Goal: Information Seeking & Learning: Compare options

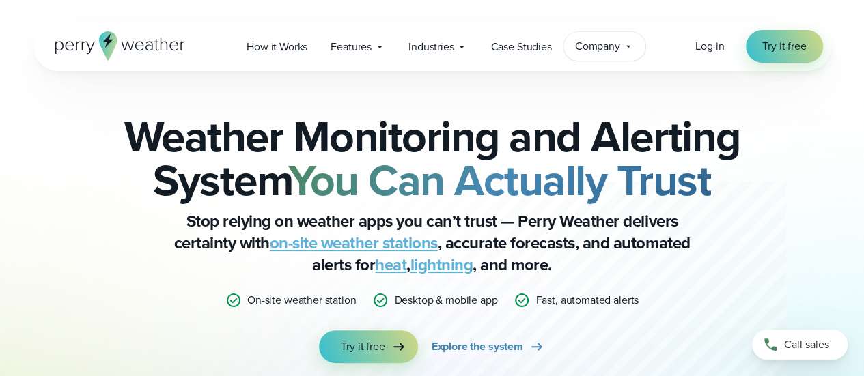
click at [612, 47] on span "Company" at bounding box center [597, 46] width 45 height 16
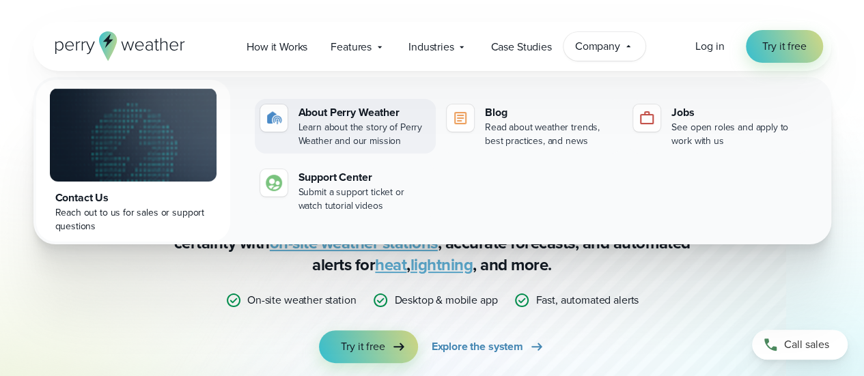
click at [370, 109] on div "About Perry Weather" at bounding box center [364, 112] width 132 height 16
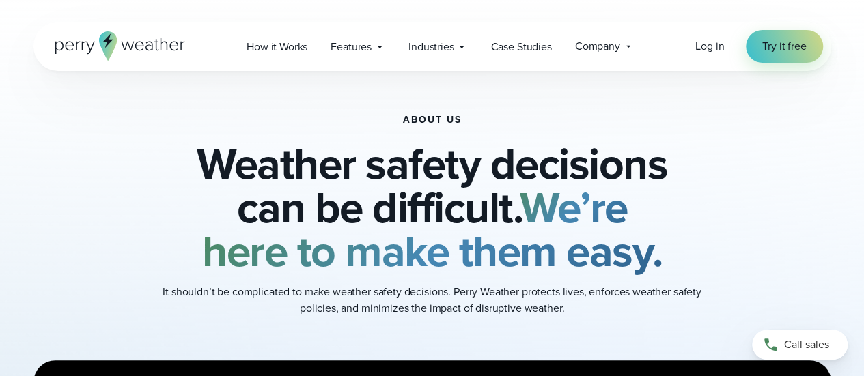
drag, startPoint x: 867, startPoint y: 31, endPoint x: 866, endPoint y: 165, distance: 133.9
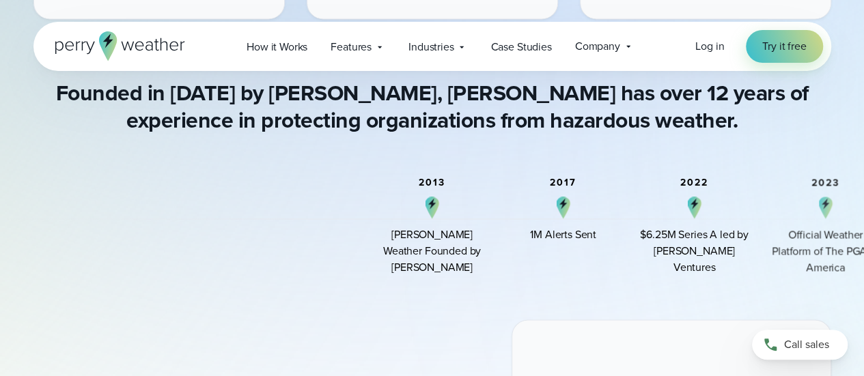
scroll to position [1017, 0]
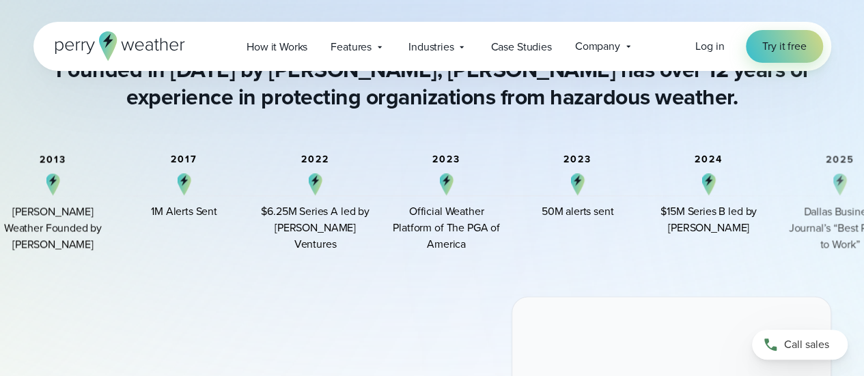
drag, startPoint x: 833, startPoint y: 241, endPoint x: 454, endPoint y: 246, distance: 379.0
click at [454, 246] on div "Official Weather Platform of The PGA of America" at bounding box center [446, 228] width 109 height 49
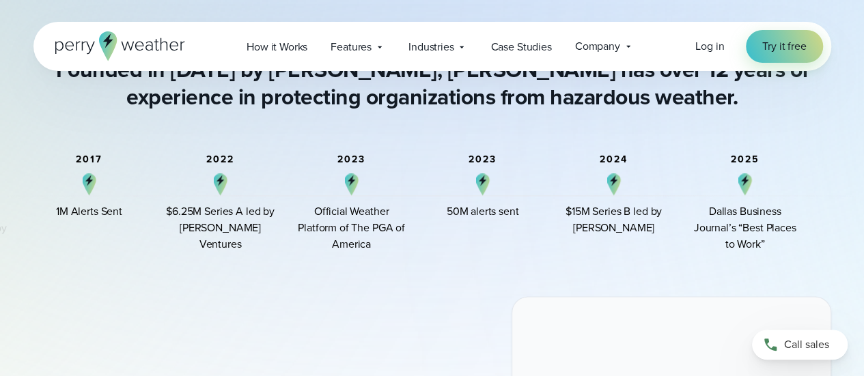
drag, startPoint x: 700, startPoint y: 232, endPoint x: 619, endPoint y: 233, distance: 81.3
click at [619, 233] on div "$15M Series B led by Arthur Ventures" at bounding box center [613, 220] width 109 height 33
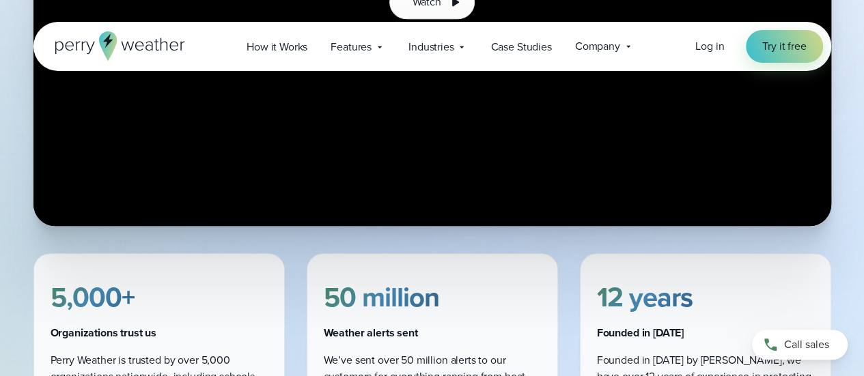
scroll to position [571, 0]
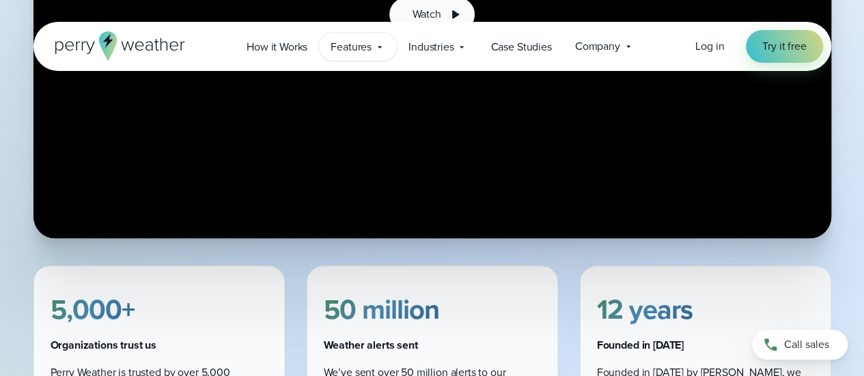
click at [376, 44] on icon at bounding box center [379, 47] width 11 height 11
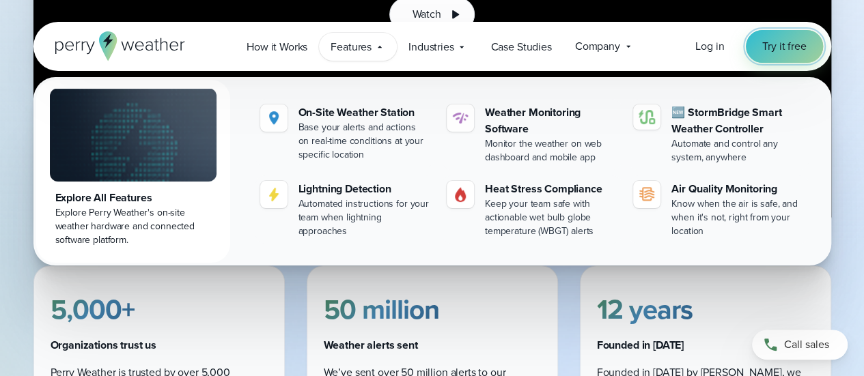
click at [778, 48] on span "Try it free" at bounding box center [784, 46] width 44 height 16
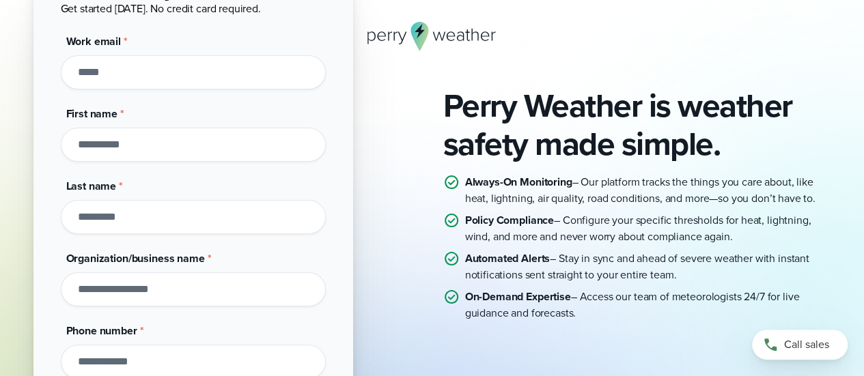
scroll to position [135, 0]
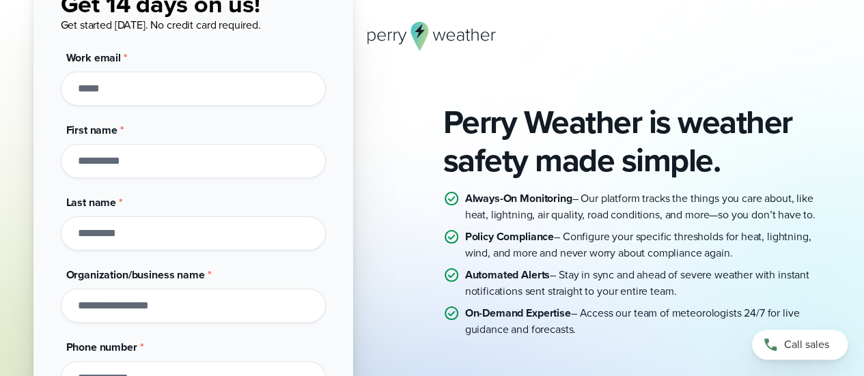
click at [119, 89] on input "Work email *" at bounding box center [193, 89] width 265 height 34
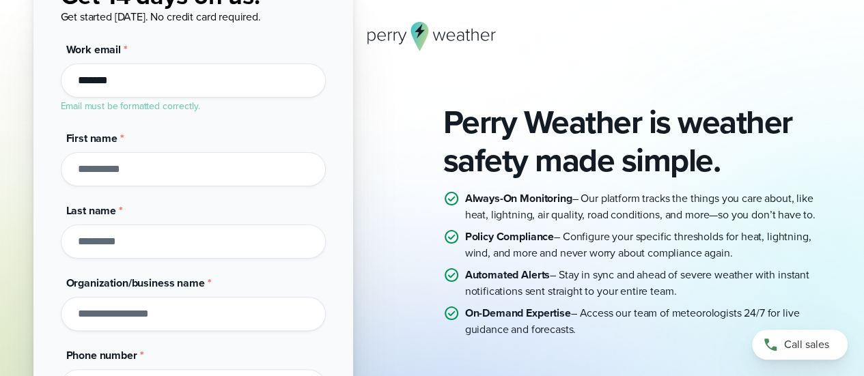
click at [133, 83] on input "*******" at bounding box center [193, 81] width 265 height 34
type input "**********"
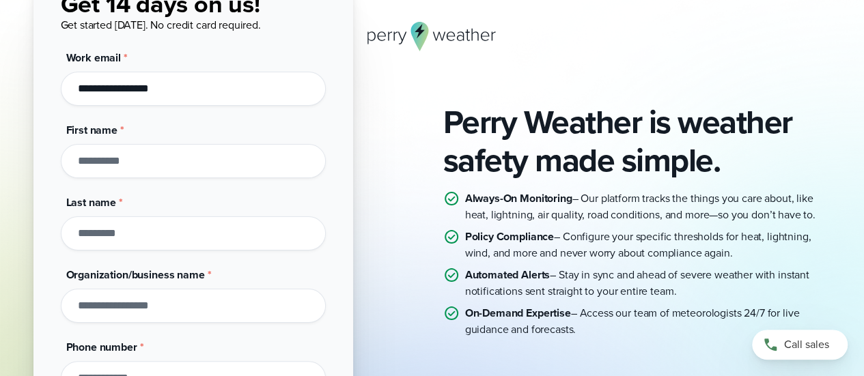
scroll to position [152, 0]
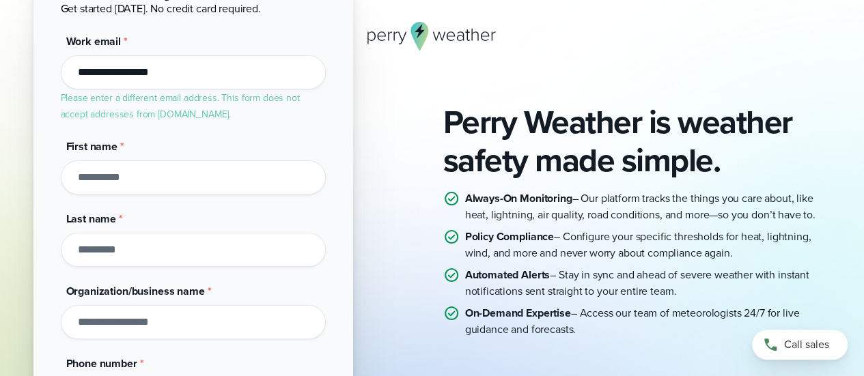
click at [117, 166] on input "First name *" at bounding box center [193, 177] width 265 height 34
type input "****"
type input "*****"
click at [81, 325] on input "Organization/business name *" at bounding box center [193, 322] width 265 height 34
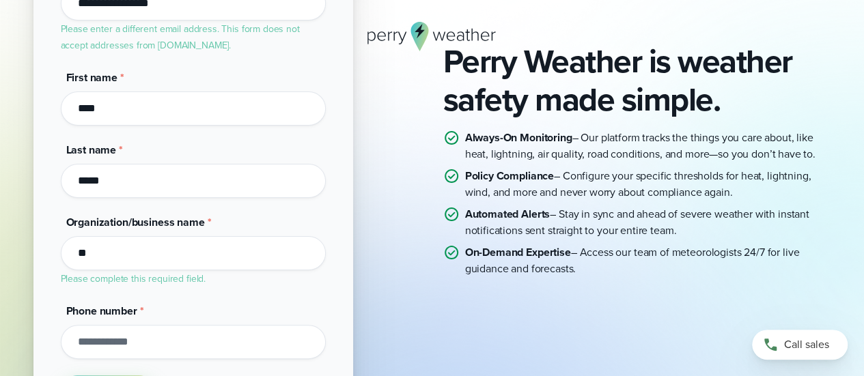
scroll to position [212, 0]
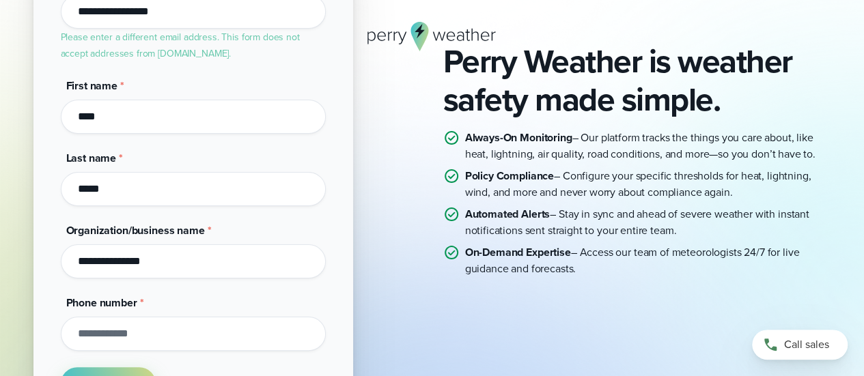
type input "**********"
click at [106, 328] on input "Phone number *" at bounding box center [193, 334] width 265 height 34
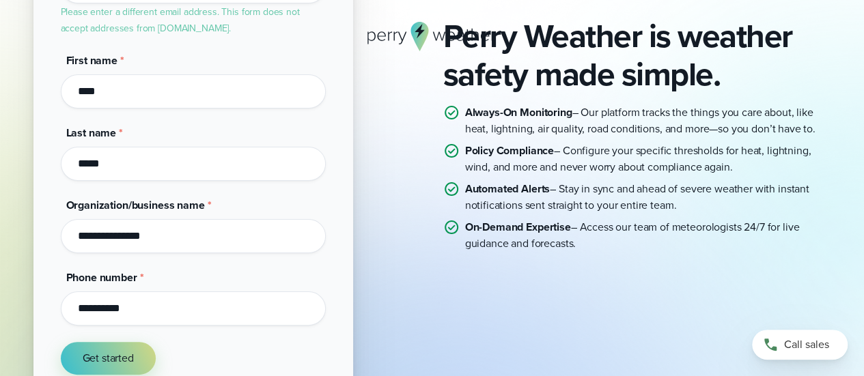
scroll to position [309, 0]
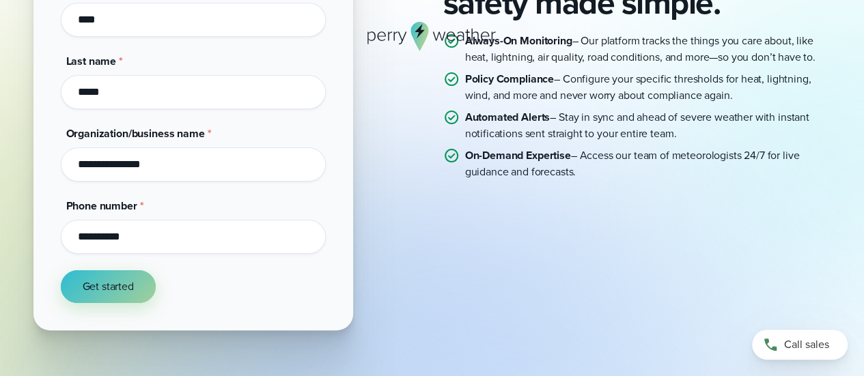
type input "**********"
click at [128, 285] on span "Get started" at bounding box center [108, 287] width 51 height 16
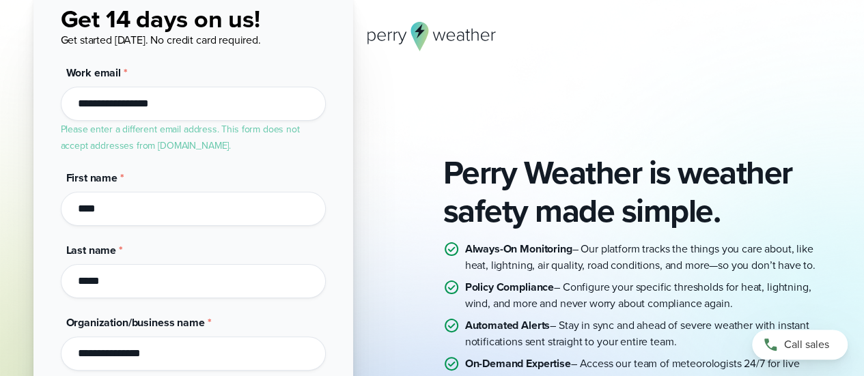
scroll to position [119, 0]
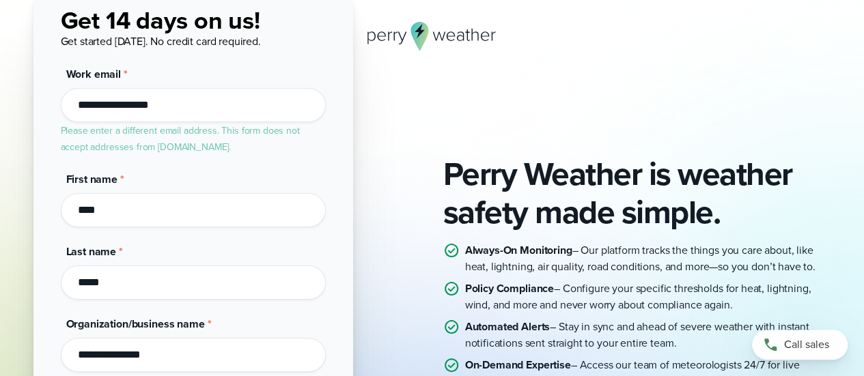
click at [180, 107] on input "**********" at bounding box center [193, 105] width 265 height 34
drag, startPoint x: 182, startPoint y: 110, endPoint x: 72, endPoint y: 104, distance: 109.4
click at [72, 104] on input "**********" at bounding box center [193, 105] width 265 height 34
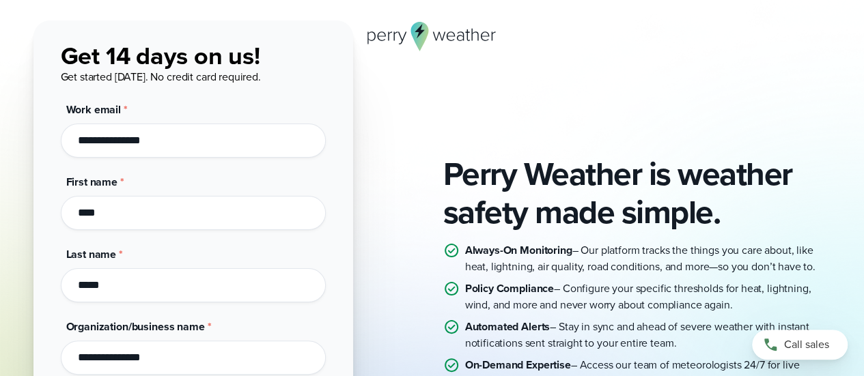
type input "**********"
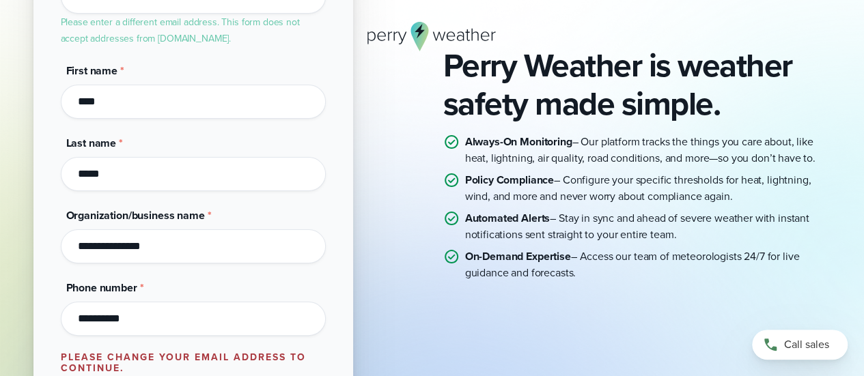
scroll to position [229, 0]
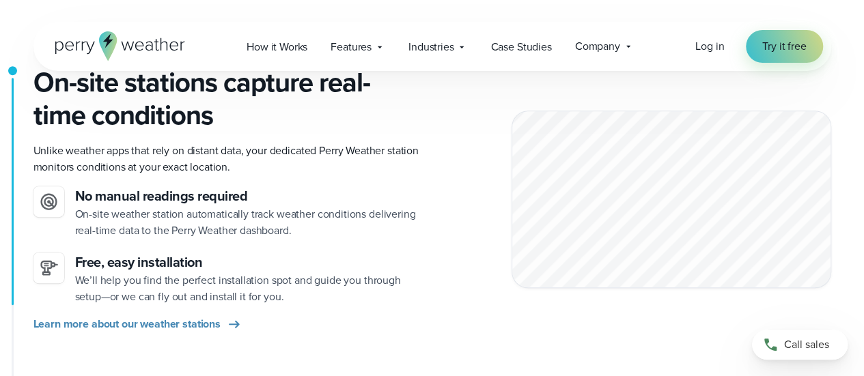
scroll to position [396, 0]
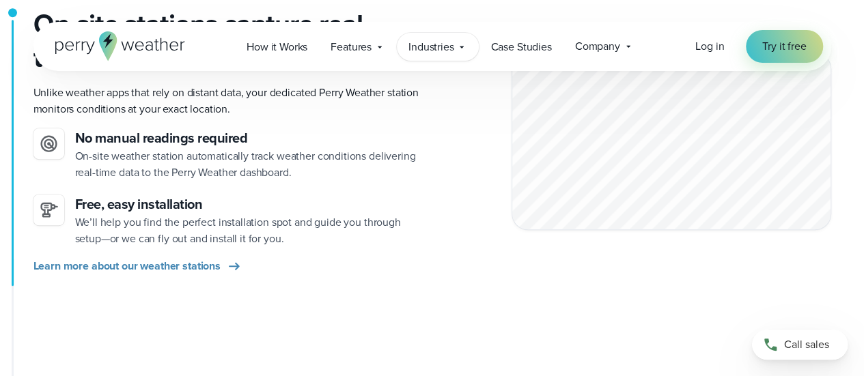
click at [462, 47] on icon at bounding box center [461, 47] width 11 height 11
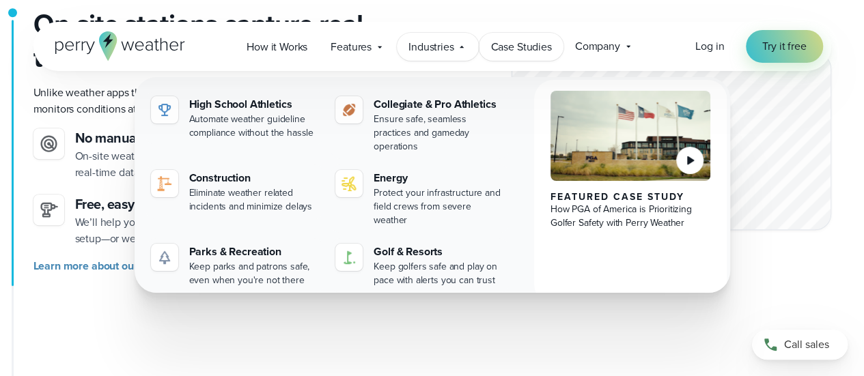
click at [516, 53] on span "Case Studies" at bounding box center [520, 47] width 61 height 16
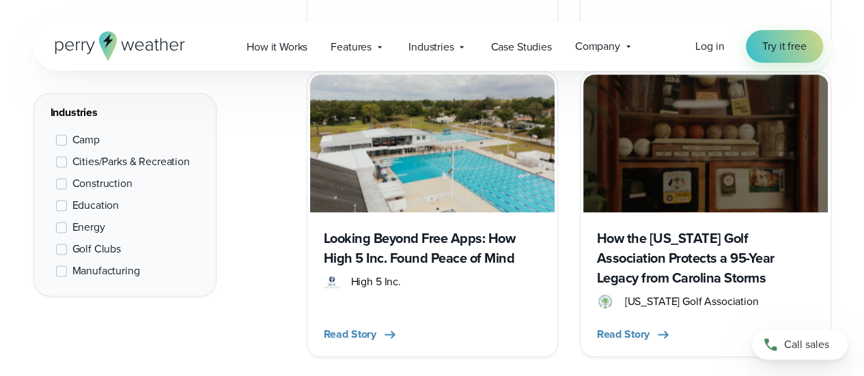
scroll to position [936, 0]
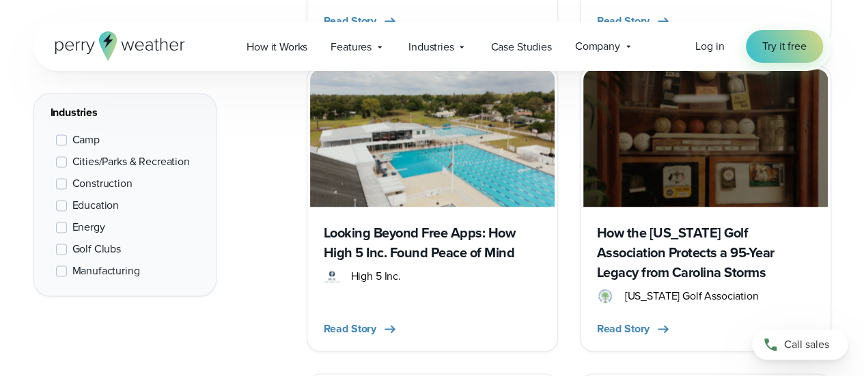
click at [393, 234] on h3 "Looking Beyond Free Apps: How High 5 Inc. Found Peace of Mind" at bounding box center [432, 243] width 217 height 40
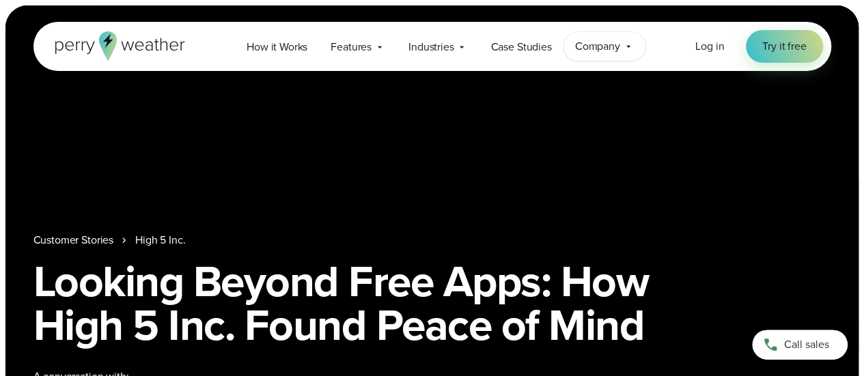
click at [630, 46] on icon at bounding box center [628, 46] width 11 height 11
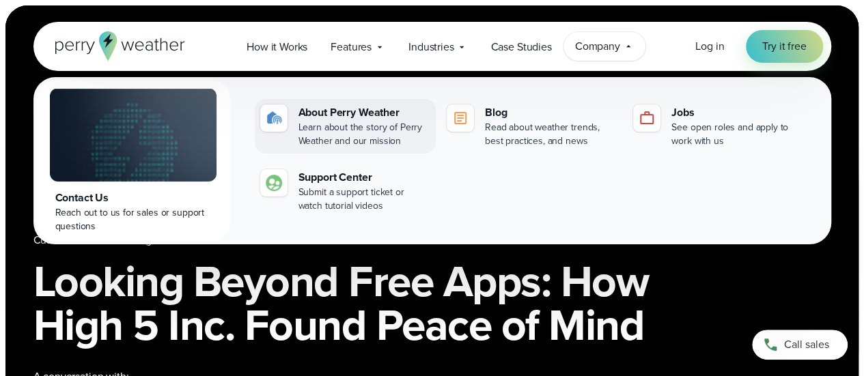
click at [358, 114] on div "About Perry Weather" at bounding box center [364, 112] width 132 height 16
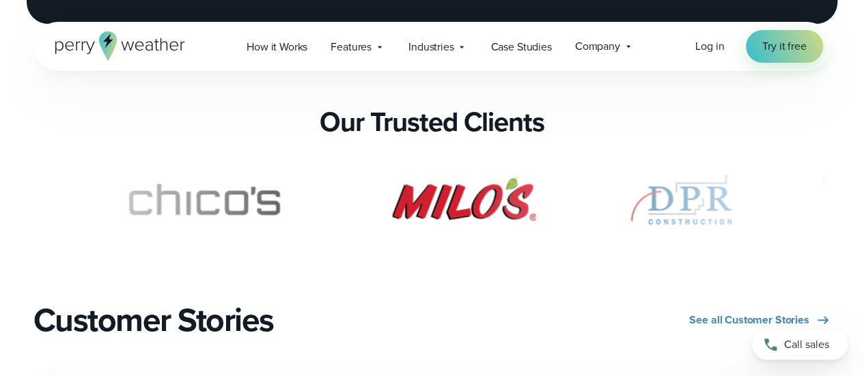
scroll to position [2758, 0]
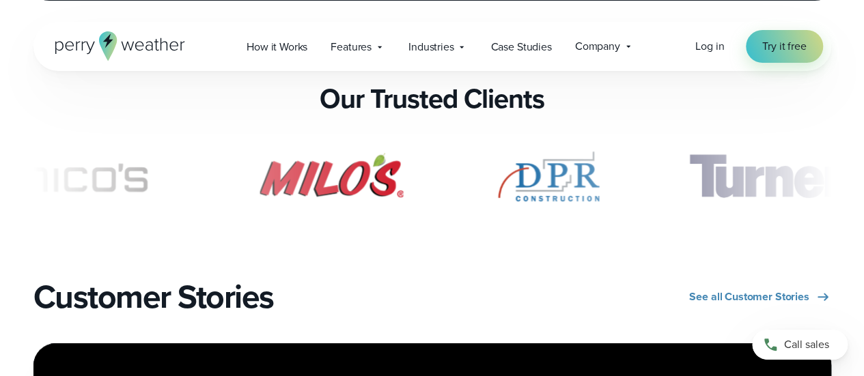
drag, startPoint x: 869, startPoint y: 20, endPoint x: 873, endPoint y: 240, distance: 219.2
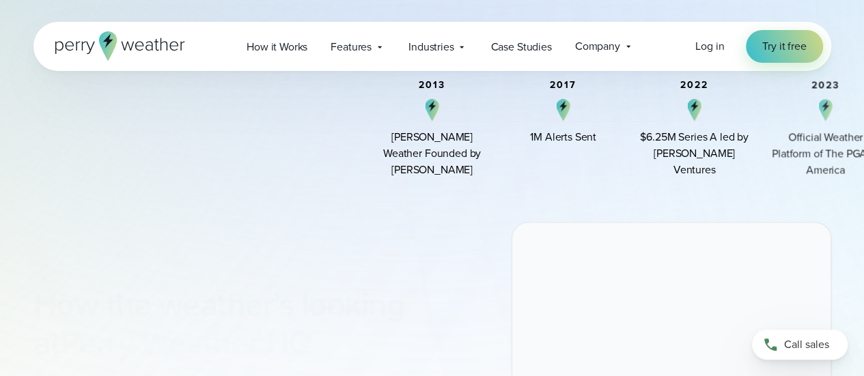
scroll to position [970, 0]
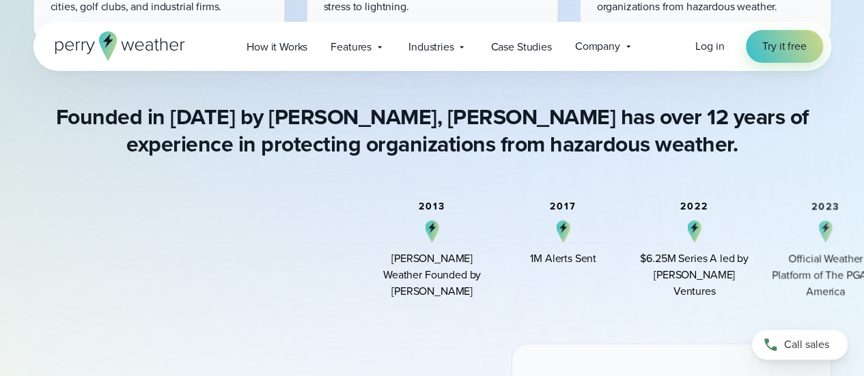
click at [132, 44] on icon at bounding box center [127, 46] width 13 height 9
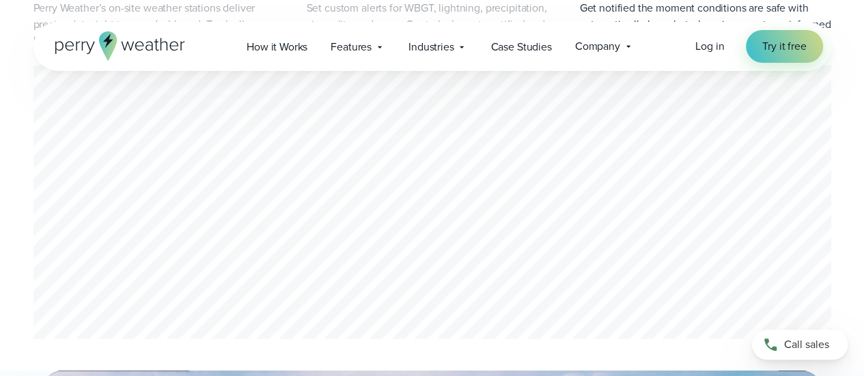
scroll to position [760, 0]
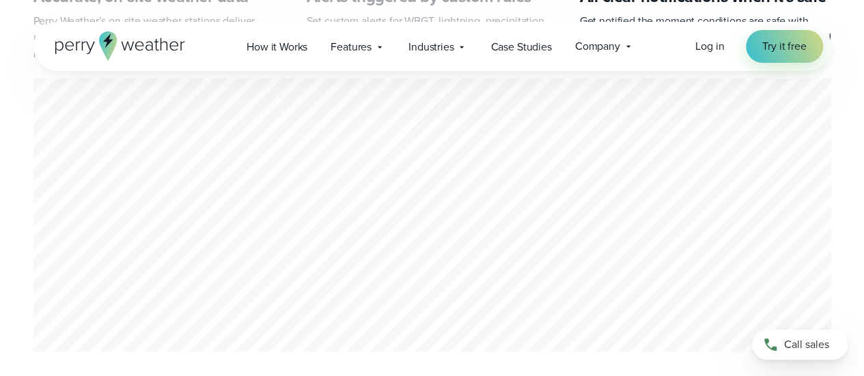
drag, startPoint x: 870, startPoint y: 21, endPoint x: 870, endPoint y: 72, distance: 51.2
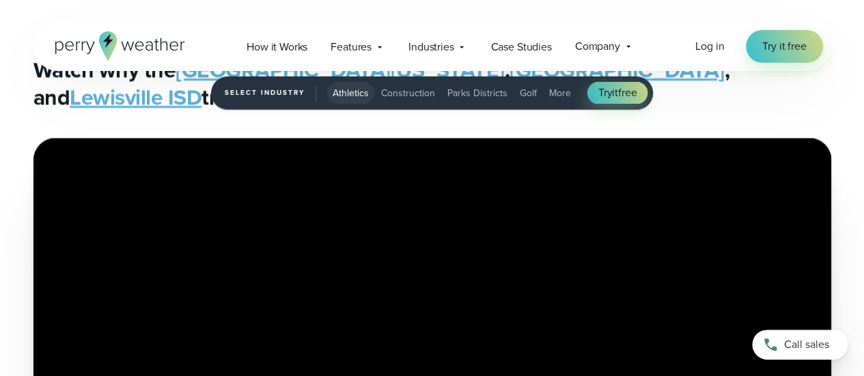
scroll to position [2613, 0]
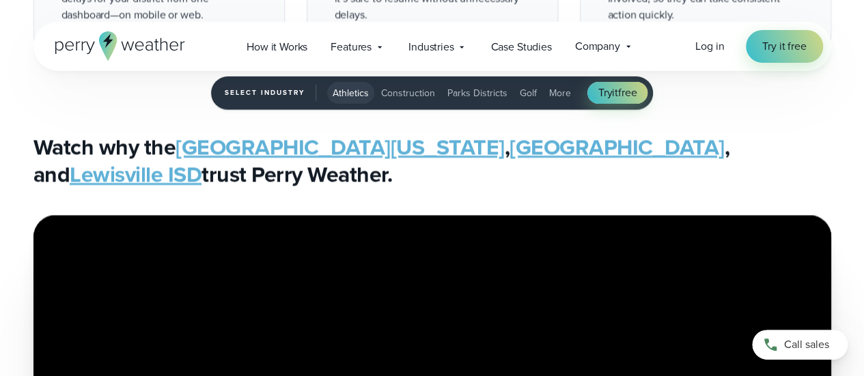
click at [201, 158] on link "Lewisville ISD" at bounding box center [136, 174] width 132 height 33
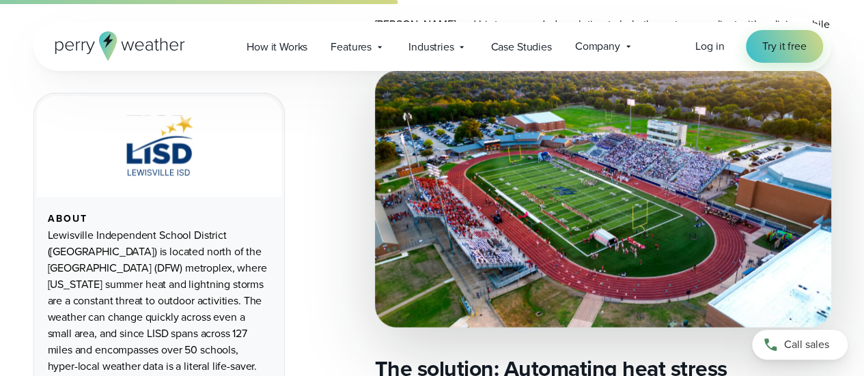
scroll to position [1731, 0]
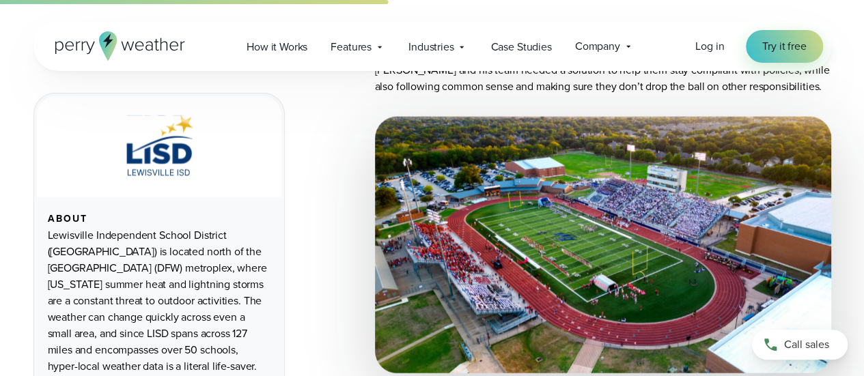
drag, startPoint x: 802, startPoint y: 277, endPoint x: 303, endPoint y: 159, distance: 513.0
click at [464, 40] on div "Industries Featured Case Study How PGA of America is Prioritizing Golfer Safety…" at bounding box center [438, 47] width 82 height 28
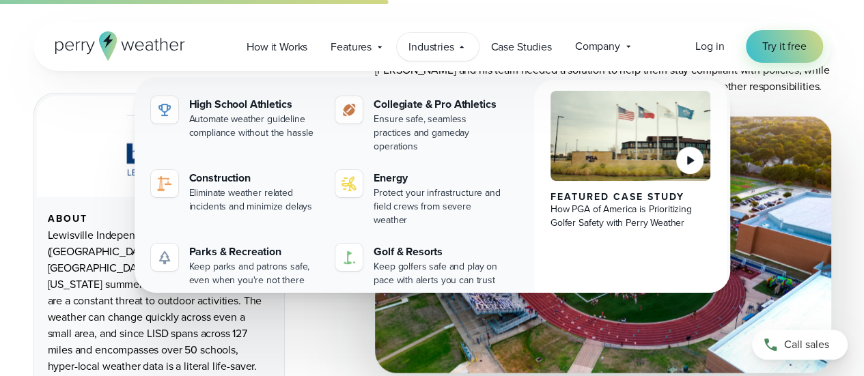
click at [692, 155] on icon at bounding box center [690, 160] width 16 height 16
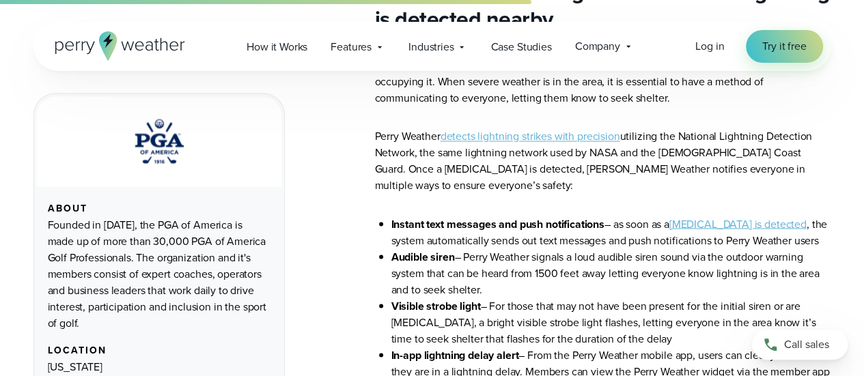
scroll to position [1124, 0]
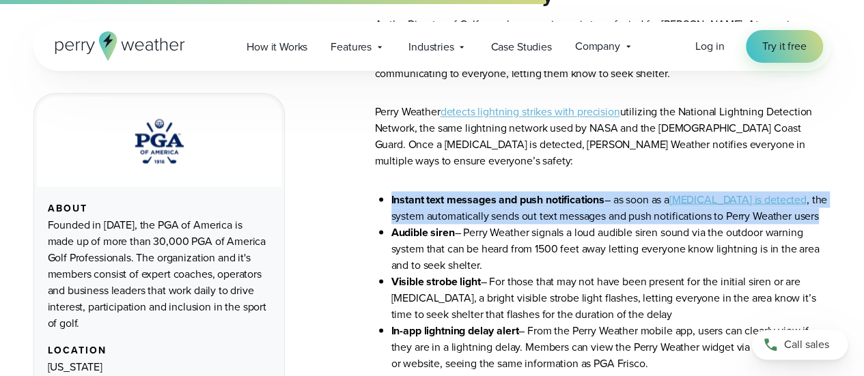
drag, startPoint x: 391, startPoint y: 182, endPoint x: 832, endPoint y: 195, distance: 440.7
click at [434, 191] on strong "Instant text messages and push notifications" at bounding box center [497, 199] width 213 height 16
click at [415, 191] on strong "Instant text messages and push notifications" at bounding box center [497, 199] width 213 height 16
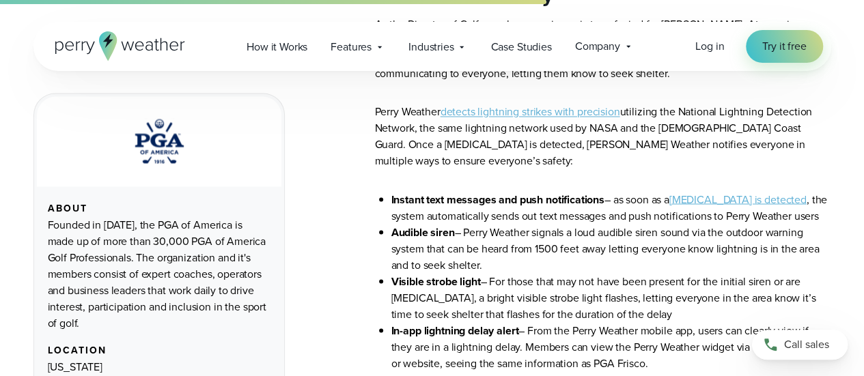
click at [386, 191] on ul "Instant text messages and push notifications – as soon as a lightning strike is…" at bounding box center [603, 281] width 456 height 180
drag, startPoint x: 520, startPoint y: 180, endPoint x: 608, endPoint y: 178, distance: 87.4
click at [604, 191] on strong "Instant text messages and push notifications" at bounding box center [497, 199] width 213 height 16
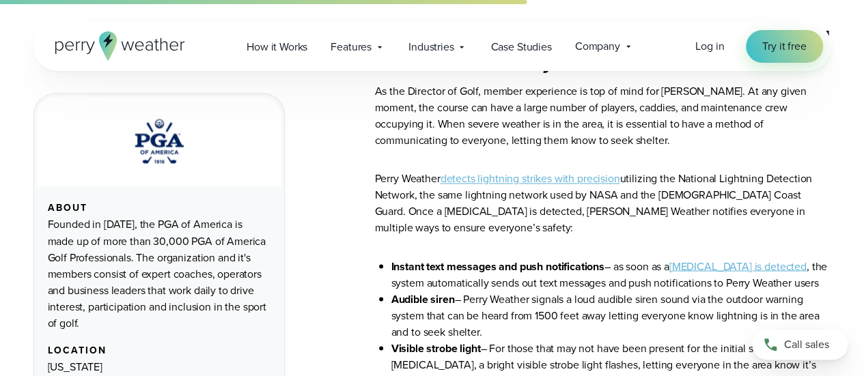
scroll to position [1052, 0]
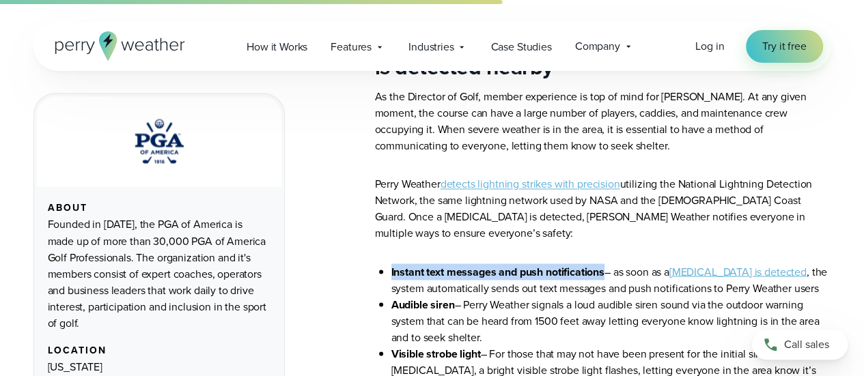
drag, startPoint x: 391, startPoint y: 257, endPoint x: 605, endPoint y: 257, distance: 213.7
click at [604, 264] on strong "Instant text messages and push notifications" at bounding box center [497, 272] width 213 height 16
click at [534, 42] on span "Case Studies" at bounding box center [520, 47] width 61 height 16
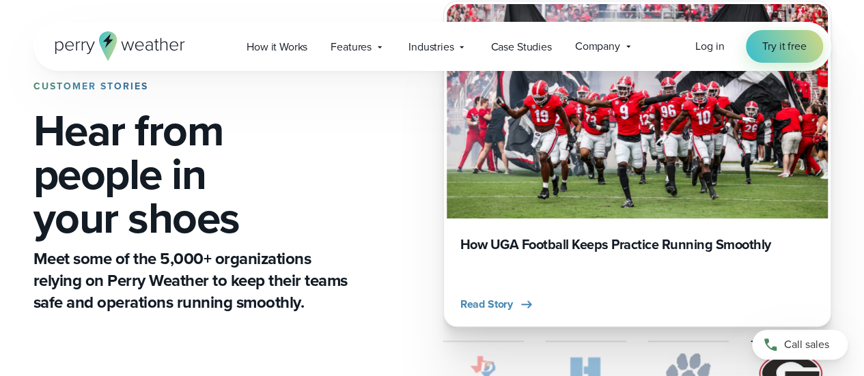
scroll to position [137, 0]
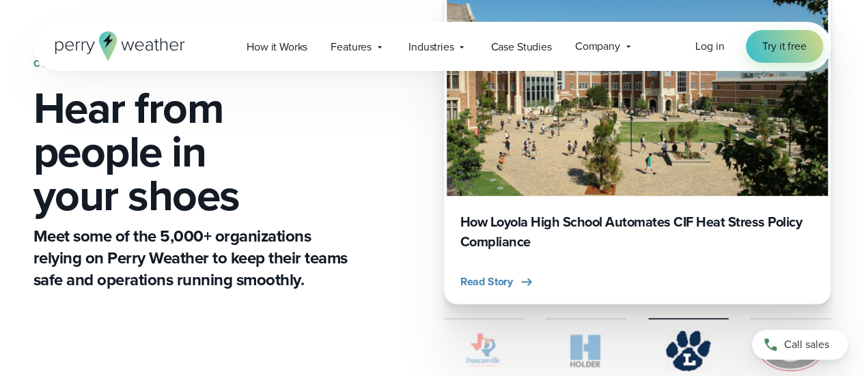
click at [545, 221] on h3 "How Loyola High School Automates CIF Heat Stress Policy Compliance" at bounding box center [637, 232] width 354 height 40
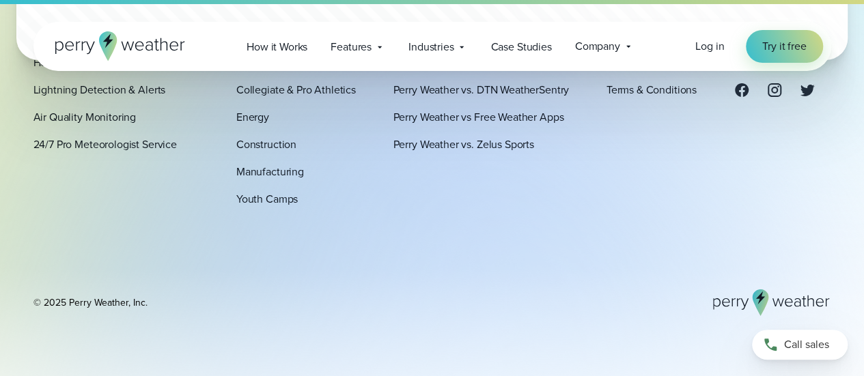
scroll to position [2337, 0]
click at [496, 145] on link "Perry Weather vs. Zelus Sports" at bounding box center [463, 144] width 141 height 16
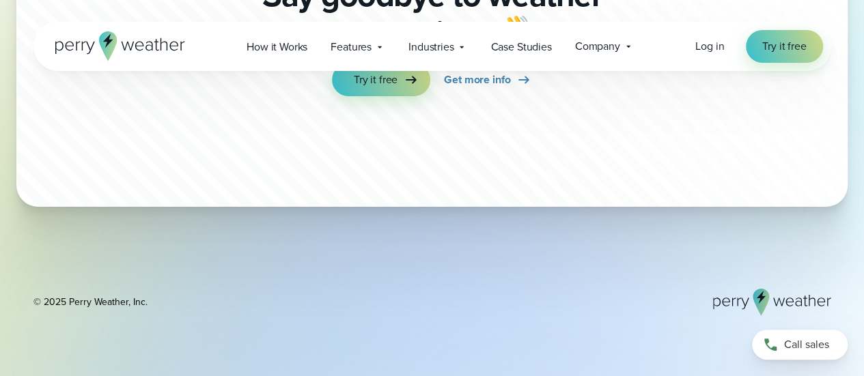
scroll to position [5290, 0]
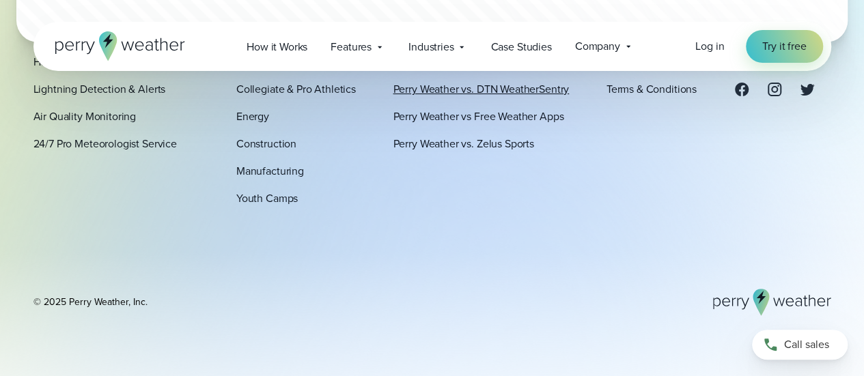
click at [511, 89] on link "Perry Weather vs. DTN WeatherSentry" at bounding box center [481, 89] width 176 height 16
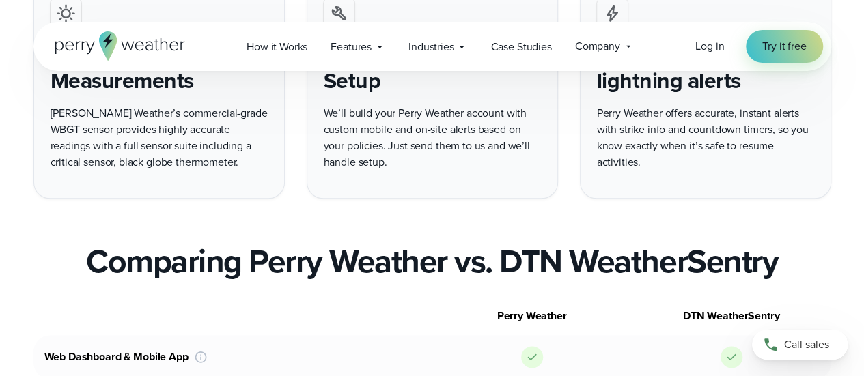
scroll to position [707, 0]
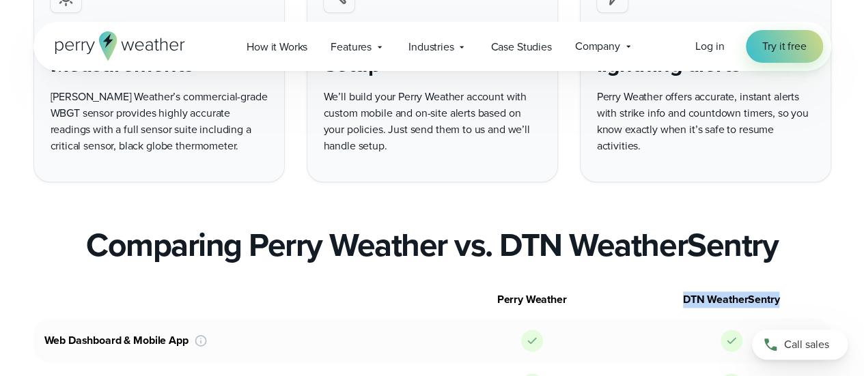
drag, startPoint x: 682, startPoint y: 300, endPoint x: 781, endPoint y: 302, distance: 99.0
click at [781, 302] on div "DTN WeatherSentry" at bounding box center [731, 300] width 199 height 16
copy div "DTN WeatherSentry"
